Goal: Task Accomplishment & Management: Complete application form

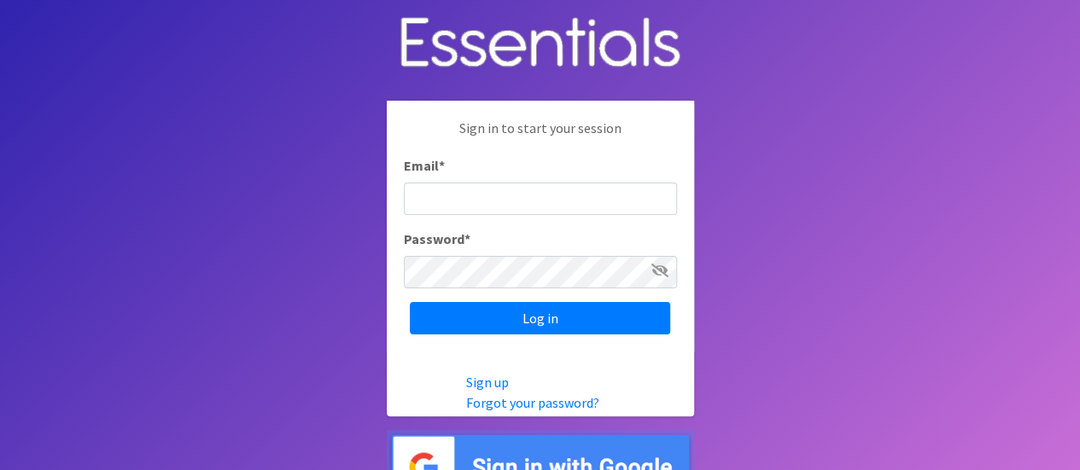
click at [615, 172] on div "Email *" at bounding box center [540, 185] width 273 height 60
click at [617, 201] on input "Email *" at bounding box center [540, 199] width 273 height 32
type input "Faniefenelon16@gmail.com"
click at [495, 384] on link "Sign up" at bounding box center [487, 382] width 43 height 17
click at [483, 387] on link "Sign up" at bounding box center [487, 382] width 43 height 17
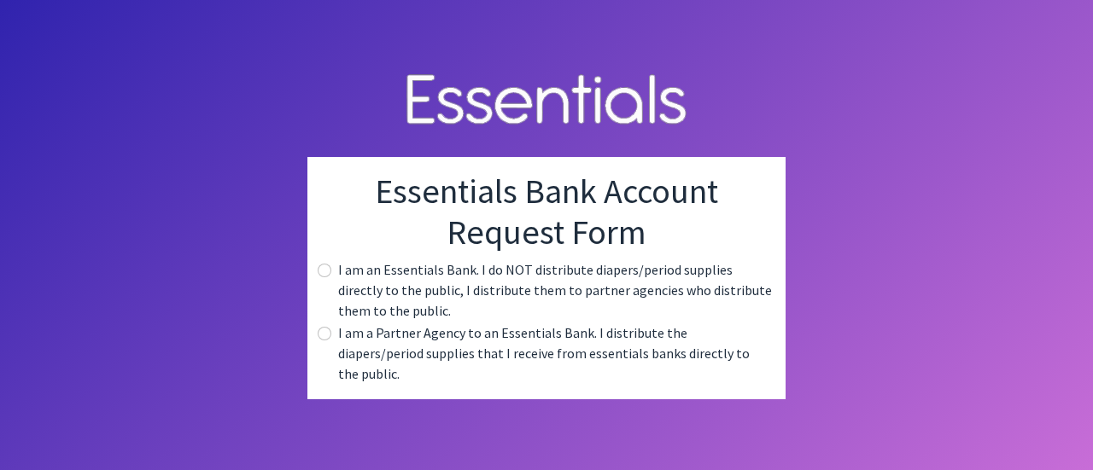
click at [591, 311] on label "I am an Essentials Bank. I do NOT distribute diapers/period supplies directly t…" at bounding box center [555, 290] width 434 height 61
click at [321, 287] on div "I am an Essentials Bank. I do NOT distribute diapers/period supplies directly t…" at bounding box center [546, 290] width 451 height 61
click at [323, 277] on input "radio" at bounding box center [325, 271] width 14 height 14
radio input "true"
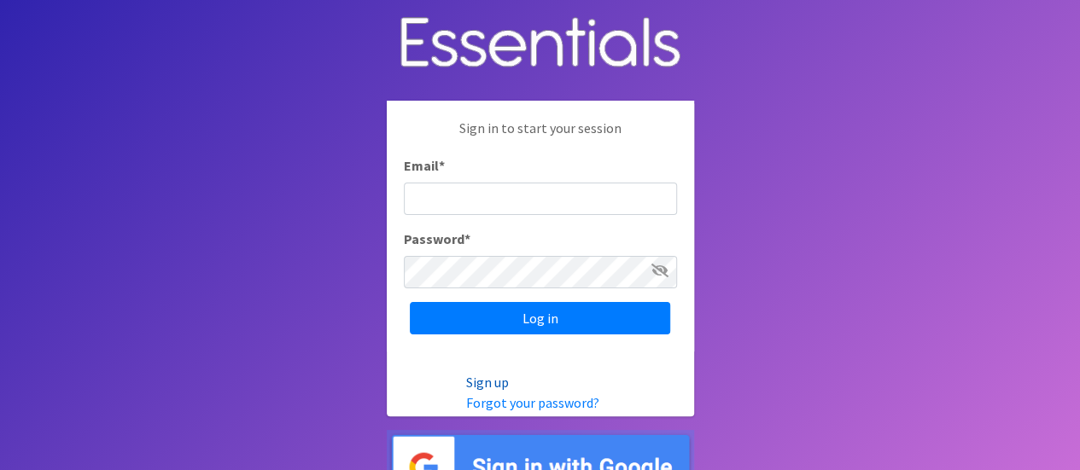
click at [482, 382] on link "Sign up" at bounding box center [487, 382] width 43 height 17
click at [596, 190] on input "Email *" at bounding box center [540, 199] width 273 height 32
click at [486, 382] on link "Sign up" at bounding box center [487, 382] width 43 height 17
